Goal: Complete application form

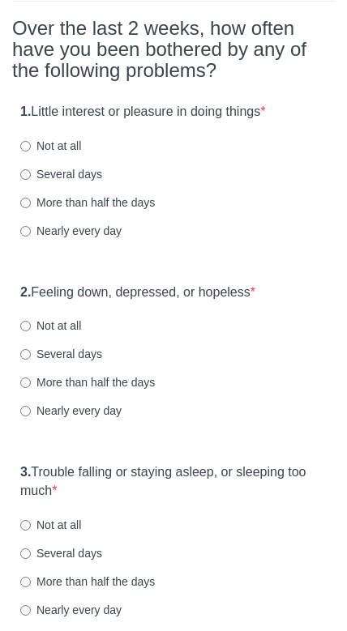
scroll to position [144, 0]
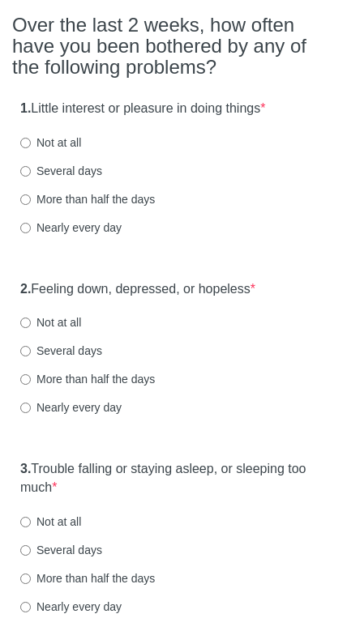
click at [142, 207] on label "More than half the days" at bounding box center [87, 199] width 135 height 16
click at [31, 205] on input "More than half the days" at bounding box center [25, 200] width 11 height 11
radio input "true"
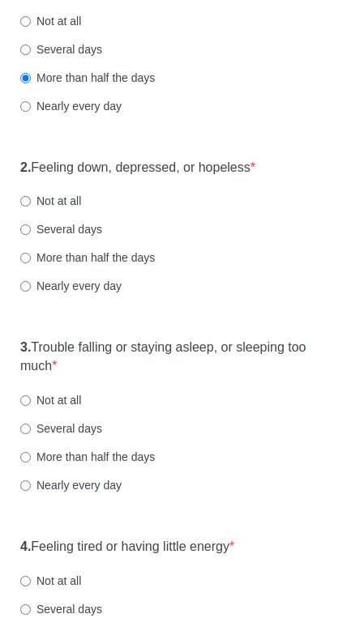
scroll to position [266, 0]
click at [91, 237] on label "Several days" at bounding box center [61, 229] width 82 height 16
click at [31, 235] on input "Several days" at bounding box center [25, 229] width 11 height 11
radio input "true"
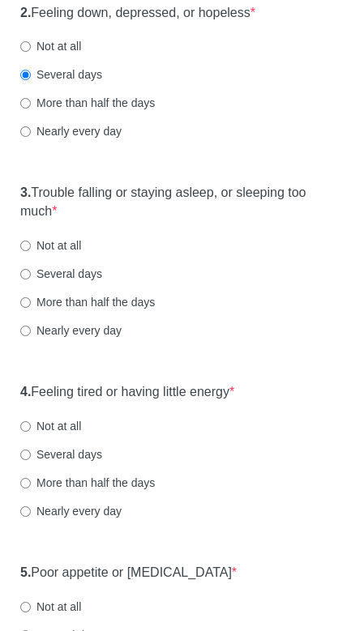
scroll to position [425, 0]
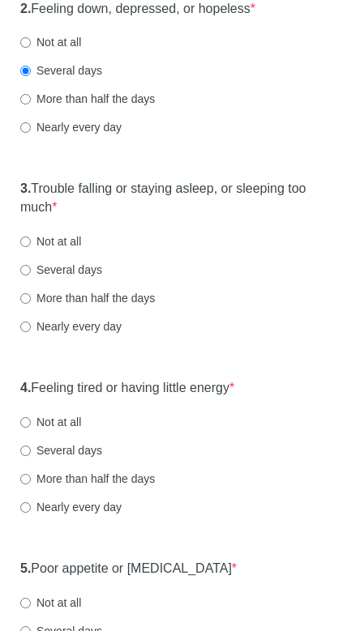
click at [131, 306] on label "More than half the days" at bounding box center [87, 298] width 135 height 16
click at [31, 304] on input "More than half the days" at bounding box center [25, 298] width 11 height 11
radio input "true"
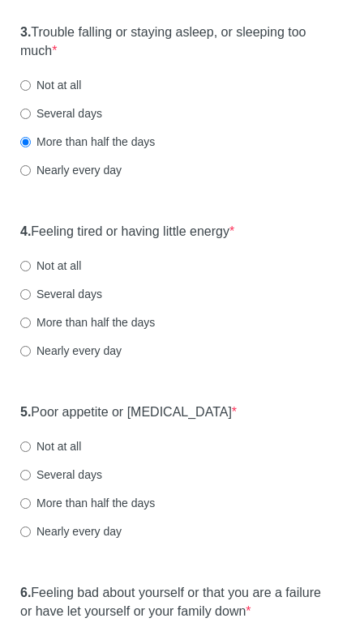
scroll to position [591, 0]
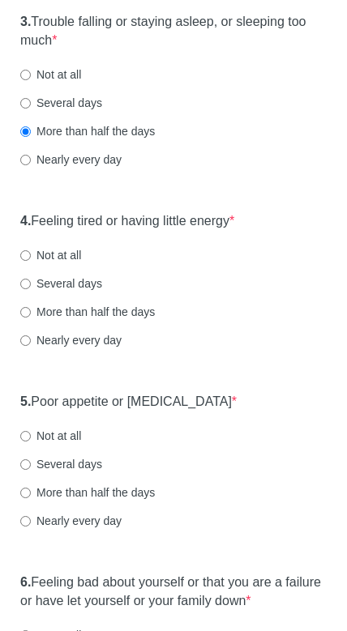
click at [105, 349] on label "Nearly every day" at bounding box center [70, 341] width 101 height 16
click at [31, 347] on input "Nearly every day" at bounding box center [25, 341] width 11 height 11
radio input "true"
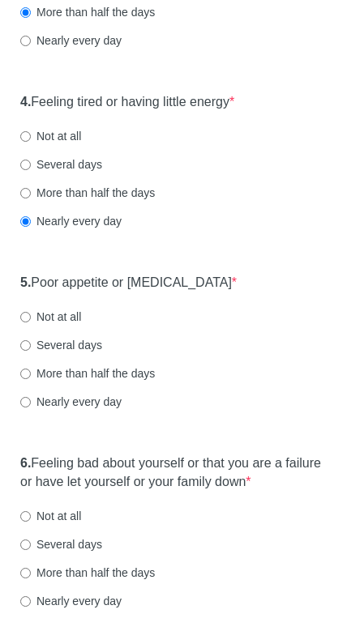
scroll to position [714, 0]
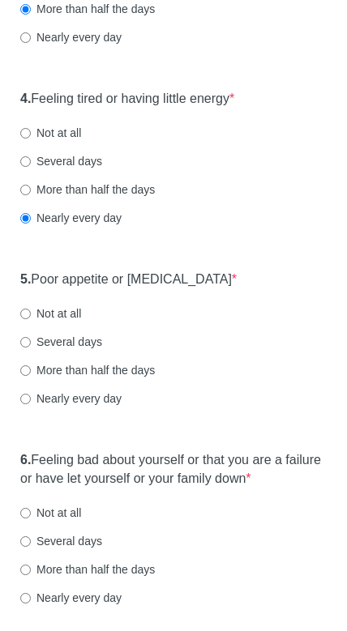
click at [94, 350] on label "Several days" at bounding box center [61, 342] width 82 height 16
click at [31, 348] on input "Several days" at bounding box center [25, 342] width 11 height 11
radio input "true"
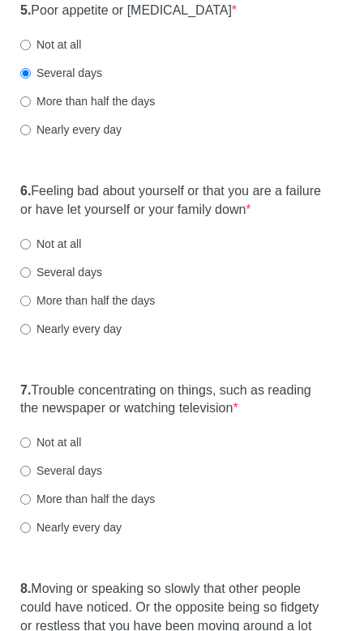
scroll to position [990, 0]
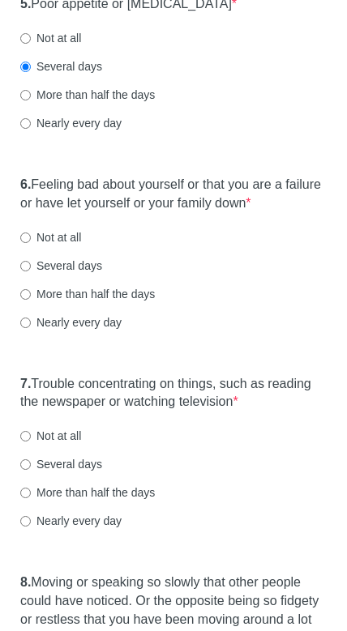
click at [114, 331] on label "Nearly every day" at bounding box center [70, 322] width 101 height 16
click at [31, 328] on input "Nearly every day" at bounding box center [25, 323] width 11 height 11
radio input "true"
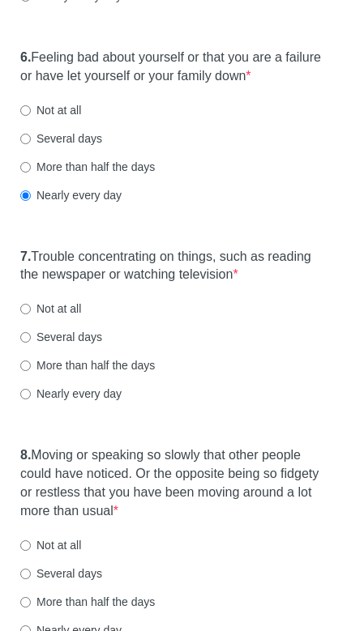
scroll to position [1120, 0]
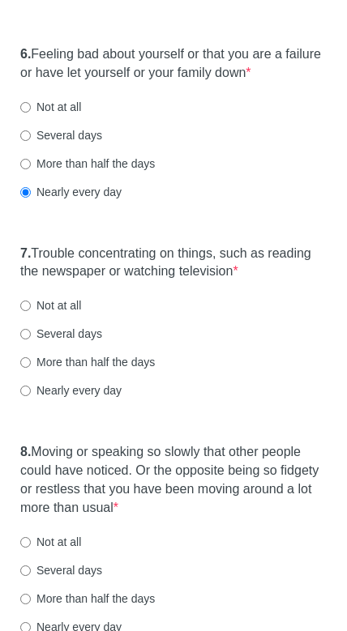
click at [127, 370] on label "More than half the days" at bounding box center [87, 362] width 135 height 16
click at [31, 368] on input "More than half the days" at bounding box center [25, 362] width 11 height 11
radio input "true"
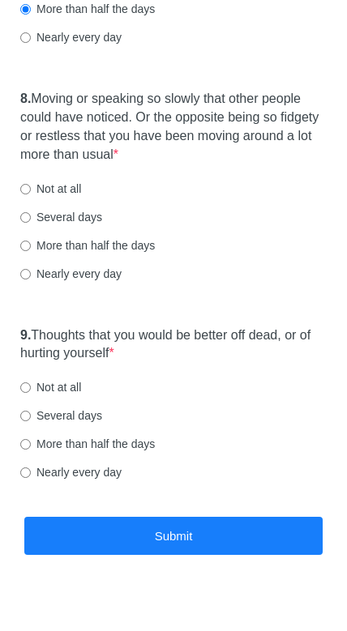
scroll to position [1488, 0]
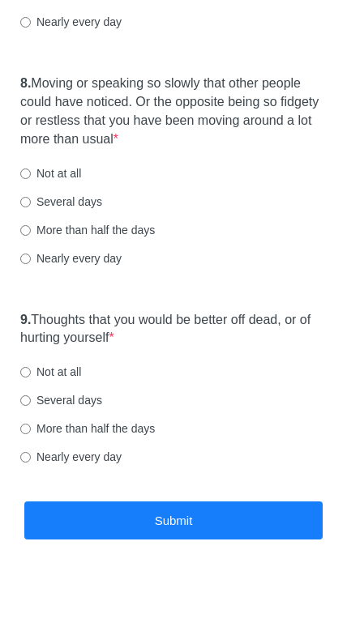
click at [101, 267] on label "Nearly every day" at bounding box center [70, 259] width 101 height 16
click at [31, 265] on input "Nearly every day" at bounding box center [25, 259] width 11 height 11
radio input "true"
click at [133, 239] on label "More than half the days" at bounding box center [87, 231] width 135 height 16
click at [31, 237] on input "More than half the days" at bounding box center [25, 231] width 11 height 11
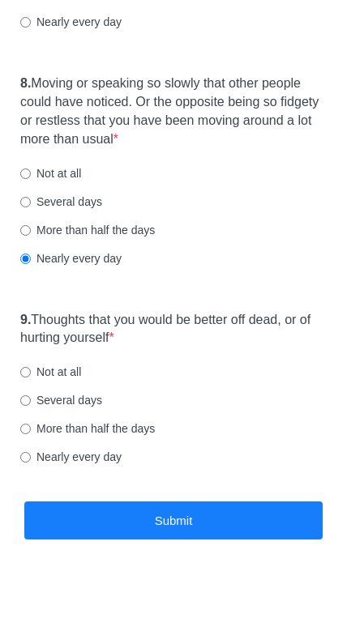
radio input "true"
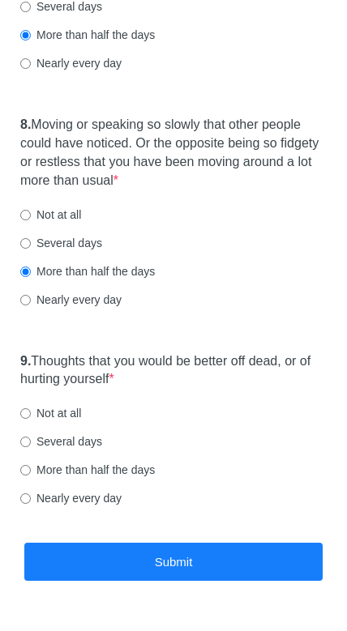
scroll to position [1514, 0]
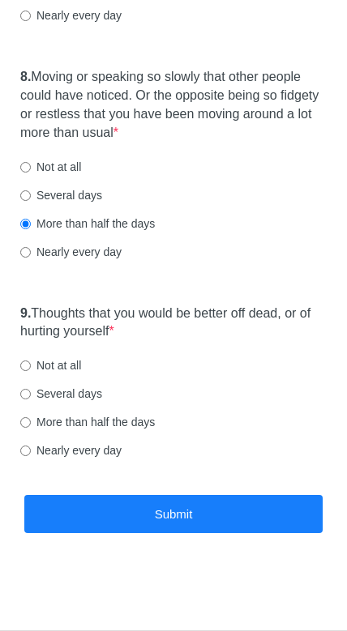
click at [43, 447] on label "Nearly every day" at bounding box center [70, 451] width 101 height 16
click at [31, 447] on input "Nearly every day" at bounding box center [25, 451] width 11 height 11
radio input "true"
click at [25, 390] on input "Several days" at bounding box center [25, 394] width 11 height 11
radio input "true"
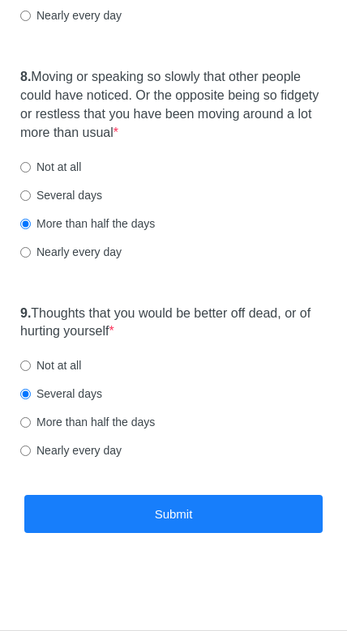
click at [143, 520] on button "Submit" at bounding box center [173, 514] width 298 height 38
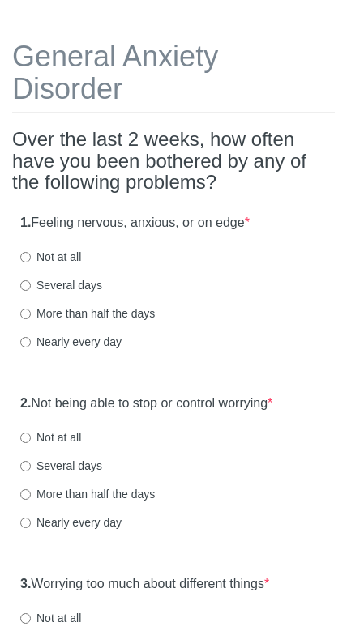
scroll to position [62, 0]
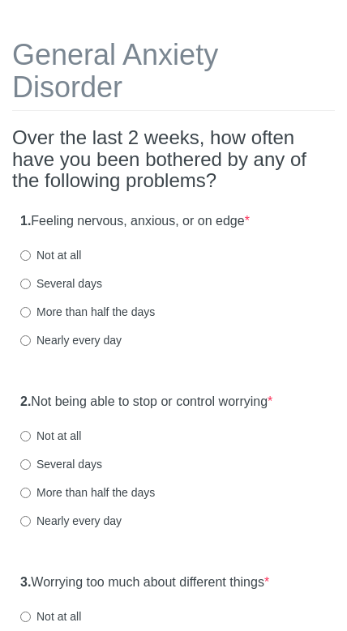
click at [71, 339] on label "Nearly every day" at bounding box center [70, 341] width 101 height 16
click at [31, 339] on input "Nearly every day" at bounding box center [25, 341] width 11 height 11
radio input "true"
click at [85, 496] on label "More than half the days" at bounding box center [87, 493] width 135 height 16
click at [31, 496] on input "More than half the days" at bounding box center [25, 494] width 11 height 11
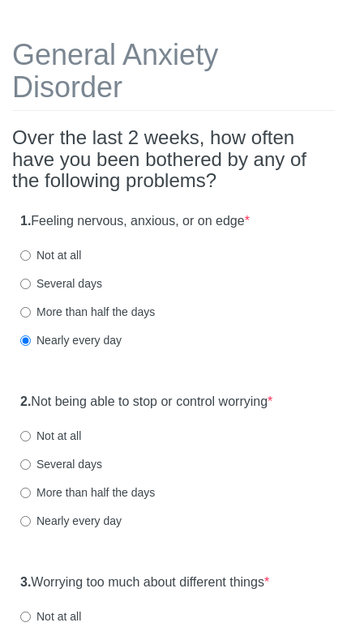
radio input "true"
click at [71, 549] on div "2. Not being able to stop or control worrying * Not at all Several days More th…" at bounding box center [173, 470] width 323 height 169
click at [96, 514] on label "Nearly every day" at bounding box center [70, 522] width 101 height 16
click at [31, 517] on input "Nearly every day" at bounding box center [25, 522] width 11 height 11
radio input "true"
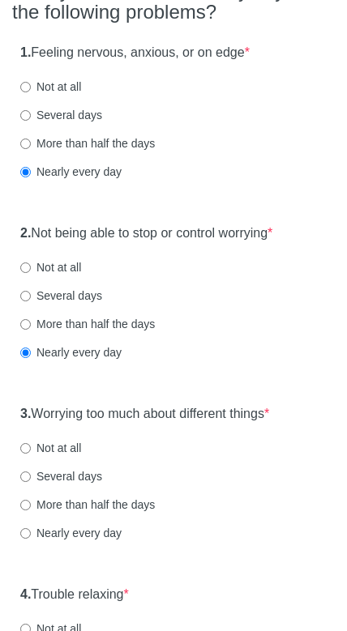
scroll to position [236, 0]
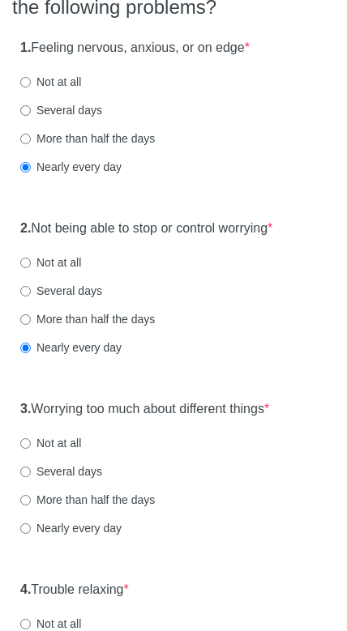
click at [96, 542] on div "3. Worrying too much about different things * Not at all Several days More than…" at bounding box center [173, 477] width 323 height 169
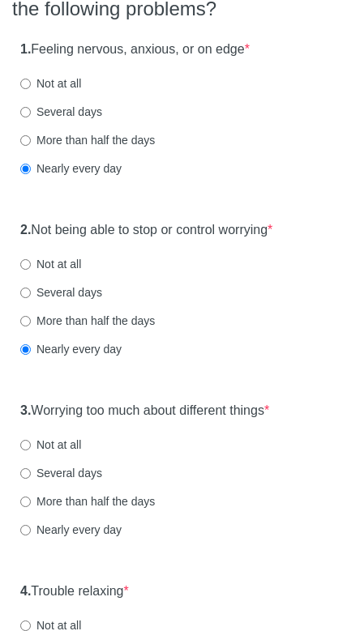
click at [102, 533] on label "Nearly every day" at bounding box center [70, 530] width 101 height 16
click at [31, 533] on input "Nearly every day" at bounding box center [25, 530] width 11 height 11
radio input "true"
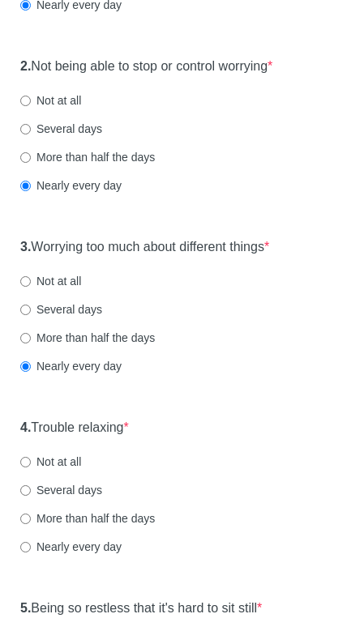
scroll to position [415, 0]
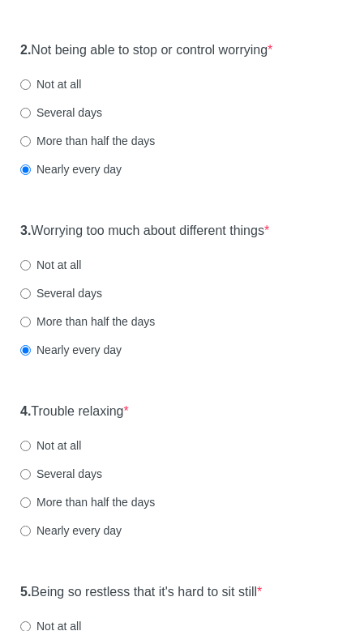
click at [104, 532] on label "Nearly every day" at bounding box center [70, 531] width 101 height 16
click at [31, 532] on input "Nearly every day" at bounding box center [25, 531] width 11 height 11
radio input "true"
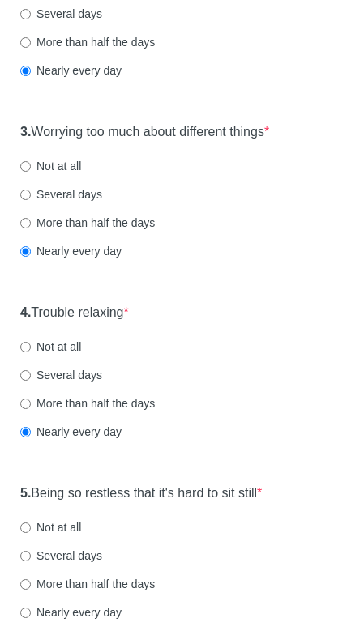
scroll to position [579, 0]
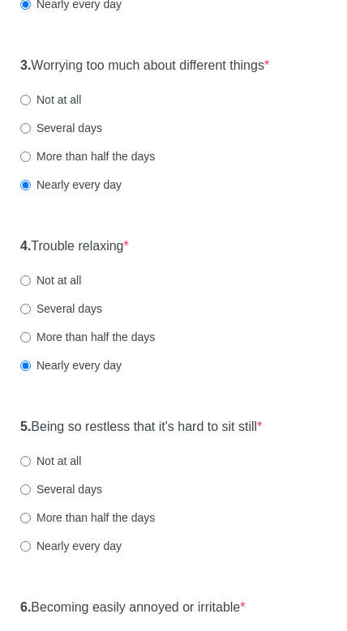
click at [96, 539] on label "Nearly every day" at bounding box center [70, 547] width 101 height 16
click at [31, 542] on input "Nearly every day" at bounding box center [25, 547] width 11 height 11
radio input "true"
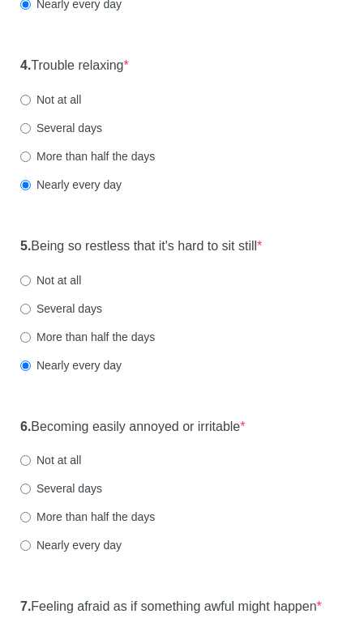
scroll to position [760, 0]
click at [63, 453] on label "Not at all" at bounding box center [50, 461] width 61 height 16
click at [31, 456] on input "Not at all" at bounding box center [25, 461] width 11 height 11
radio input "true"
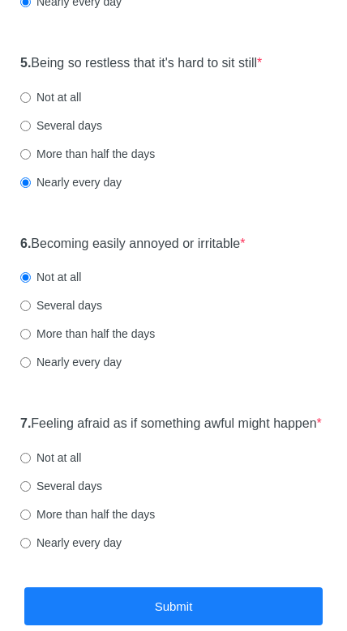
scroll to position [944, 0]
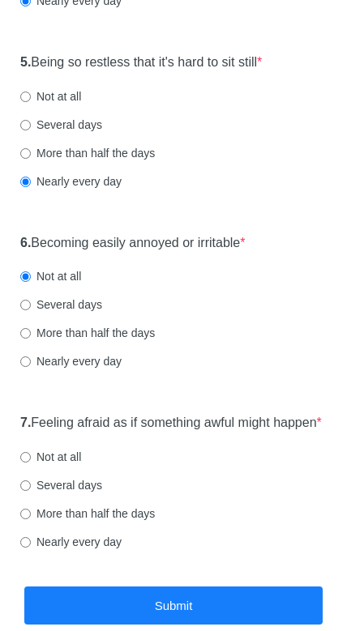
click at [98, 541] on div "7. Feeling afraid as if something awful might happen * Not at all Several days …" at bounding box center [173, 491] width 323 height 169
click at [82, 551] on label "Nearly every day" at bounding box center [70, 543] width 101 height 16
click at [31, 549] on input "Nearly every day" at bounding box center [25, 543] width 11 height 11
radio input "true"
click at [86, 599] on button "Submit" at bounding box center [173, 607] width 298 height 38
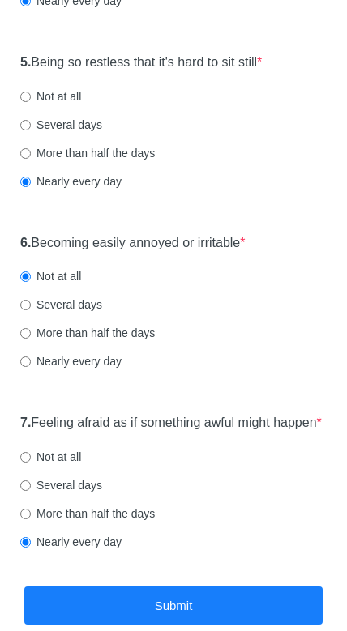
scroll to position [0, 0]
